Goal: Transaction & Acquisition: Purchase product/service

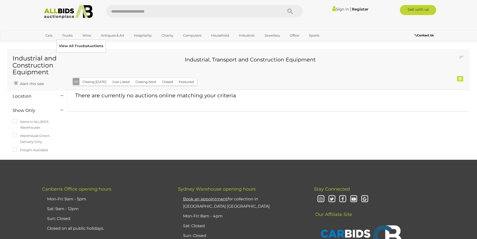
click at [65, 44] on link "View All Trucks Auctions" at bounding box center [81, 46] width 44 height 8
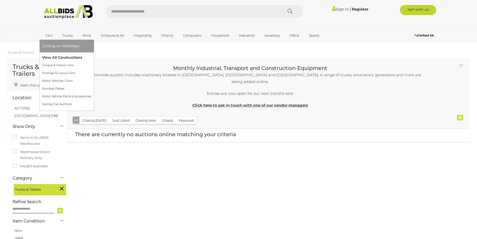
click at [62, 54] on link "View All Cars Auctions" at bounding box center [66, 58] width 49 height 8
